Goal: Contribute content: Add original content to the website for others to see

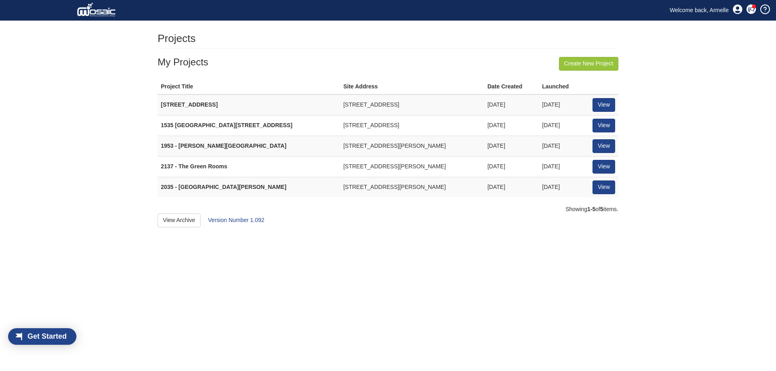
scroll to position [11, 46]
click at [605, 191] on link "View" at bounding box center [604, 188] width 23 height 14
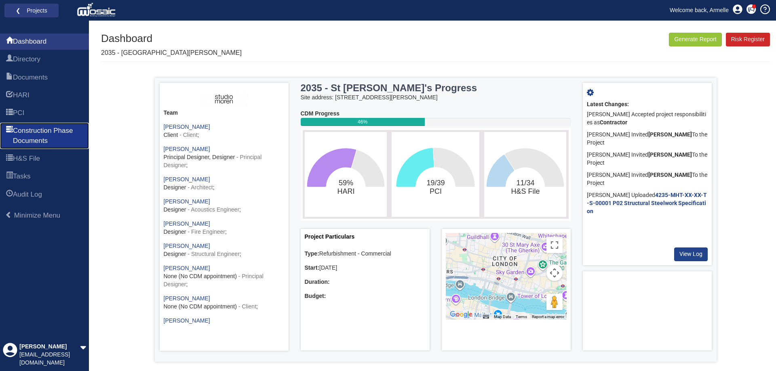
click at [44, 131] on span "Construction Phase Documents" at bounding box center [48, 136] width 70 height 20
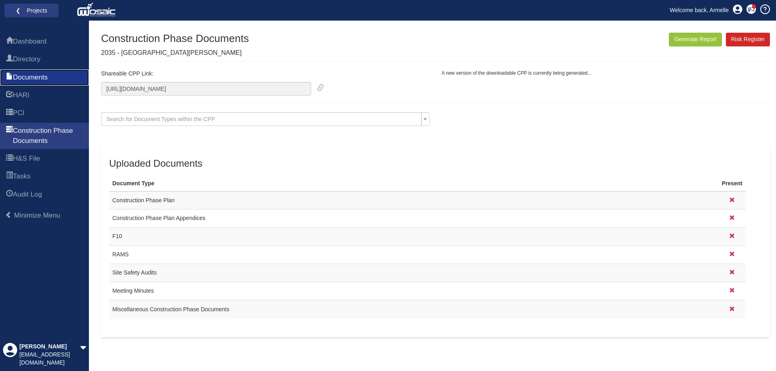
click at [32, 84] on link "Documents" at bounding box center [44, 78] width 89 height 16
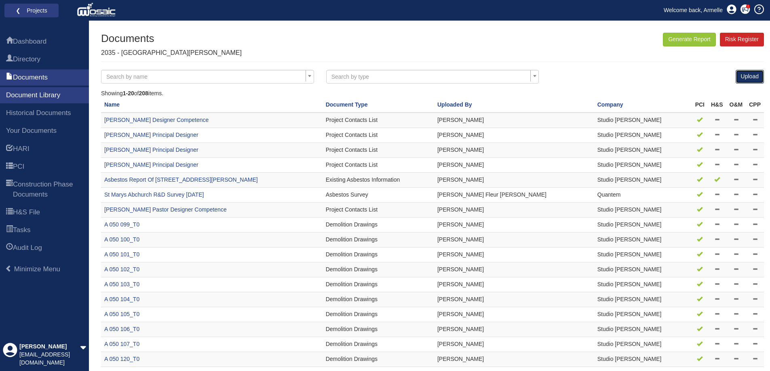
click at [749, 80] on link "Upload" at bounding box center [750, 77] width 28 height 14
select select
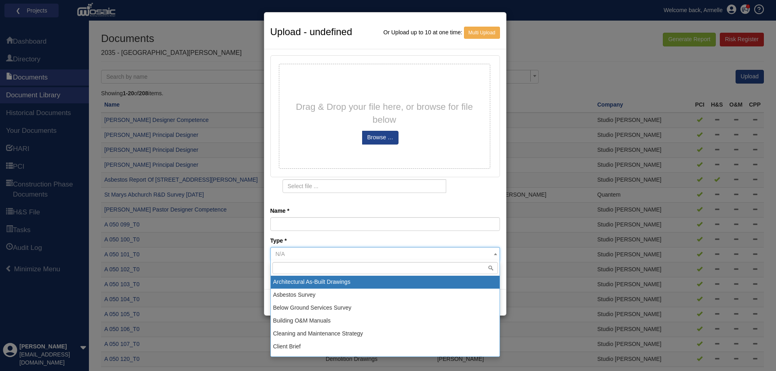
click at [492, 258] on span at bounding box center [496, 254] width 8 height 13
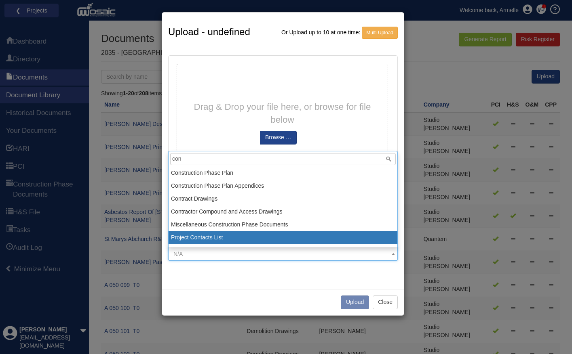
type input "con"
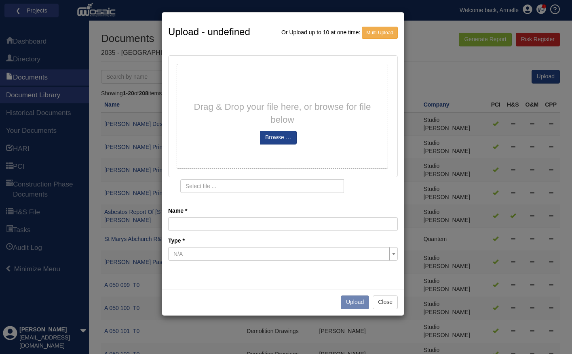
click at [146, 71] on div "Upload - undefined Or Upload up to 10 at one time: Multi Upload Drag & Drop you…" at bounding box center [286, 177] width 572 height 354
click at [393, 296] on button "Close" at bounding box center [385, 303] width 25 height 14
